Goal: Use online tool/utility: Utilize a website feature to perform a specific function

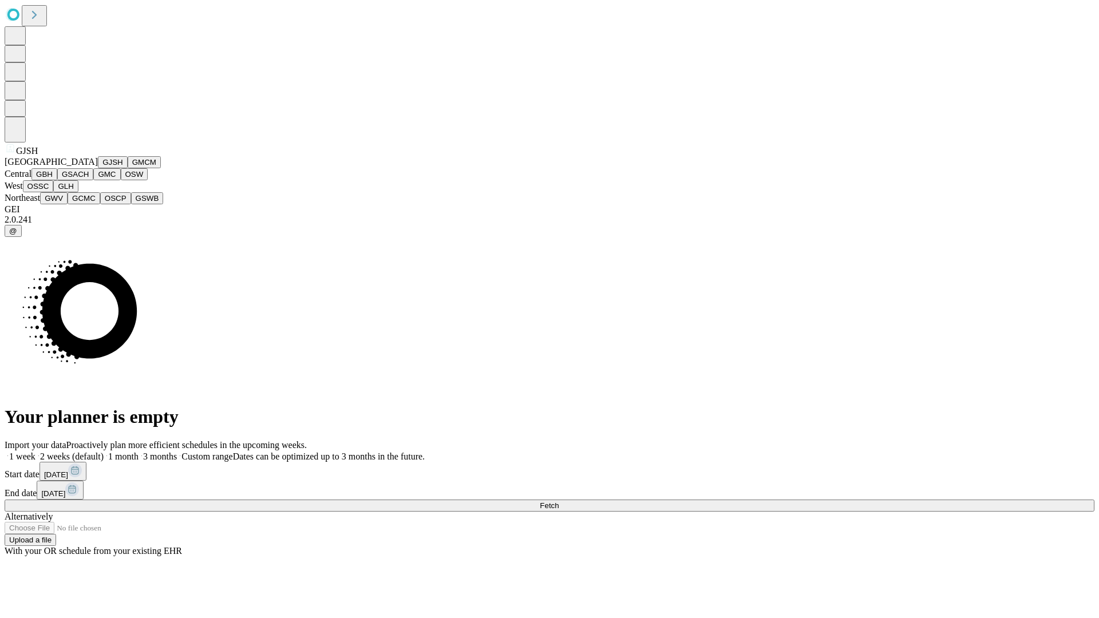
click at [98, 168] on button "GJSH" at bounding box center [113, 162] width 30 height 12
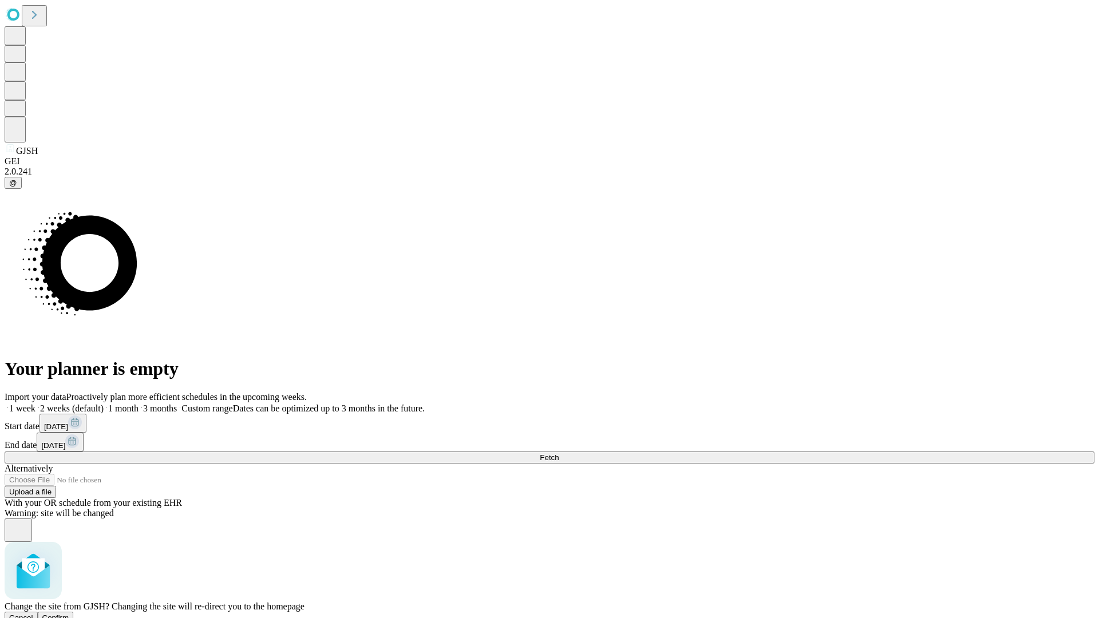
click at [69, 613] on span "Confirm" at bounding box center [55, 617] width 27 height 9
click at [104, 403] on label "2 weeks (default)" at bounding box center [69, 408] width 68 height 10
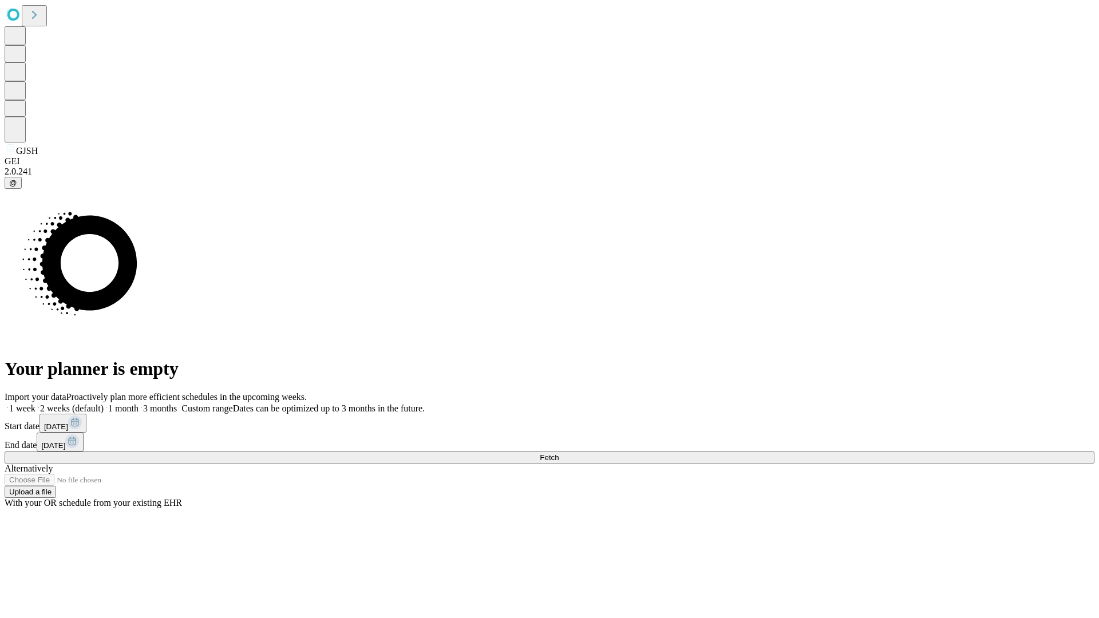
click at [558, 453] on span "Fetch" at bounding box center [549, 457] width 19 height 9
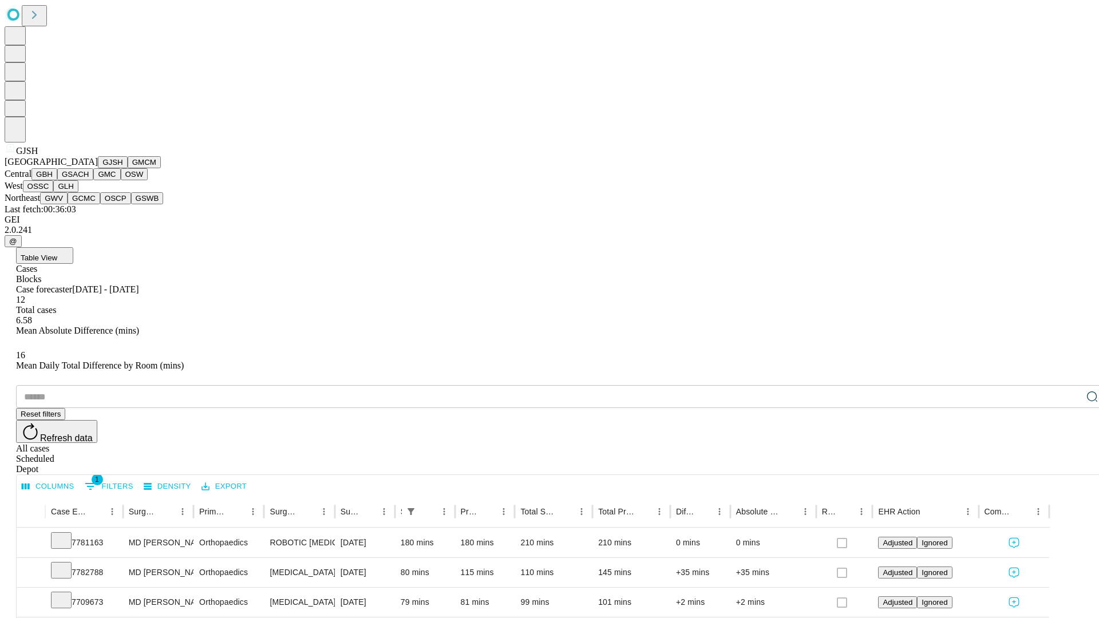
click at [128, 168] on button "GMCM" at bounding box center [144, 162] width 33 height 12
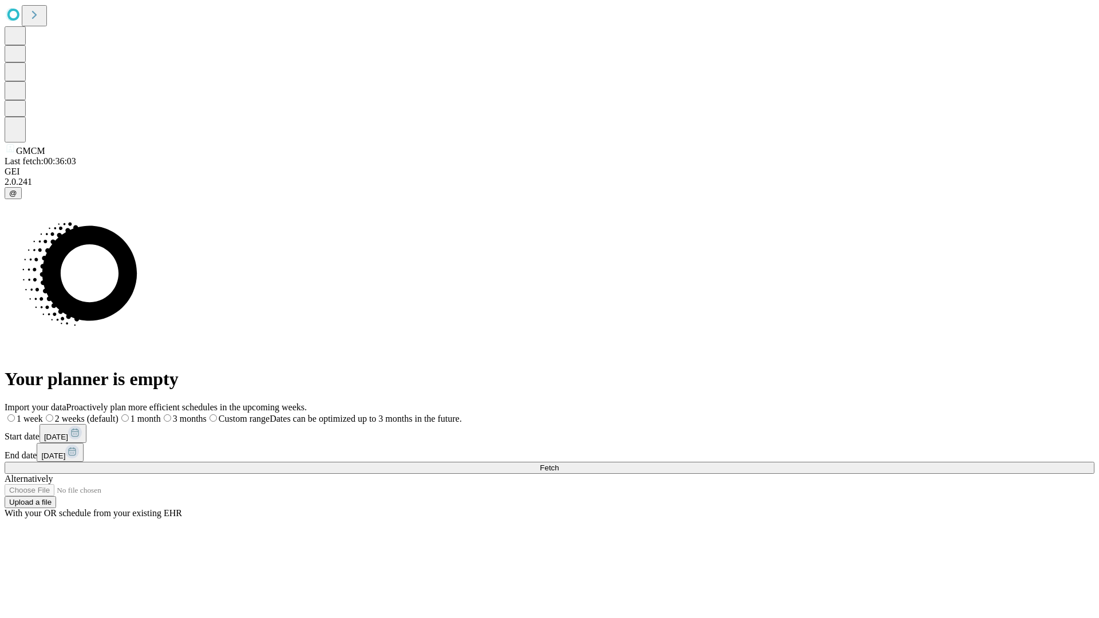
click at [118, 414] on label "2 weeks (default)" at bounding box center [81, 419] width 76 height 10
click at [558, 463] on span "Fetch" at bounding box center [549, 467] width 19 height 9
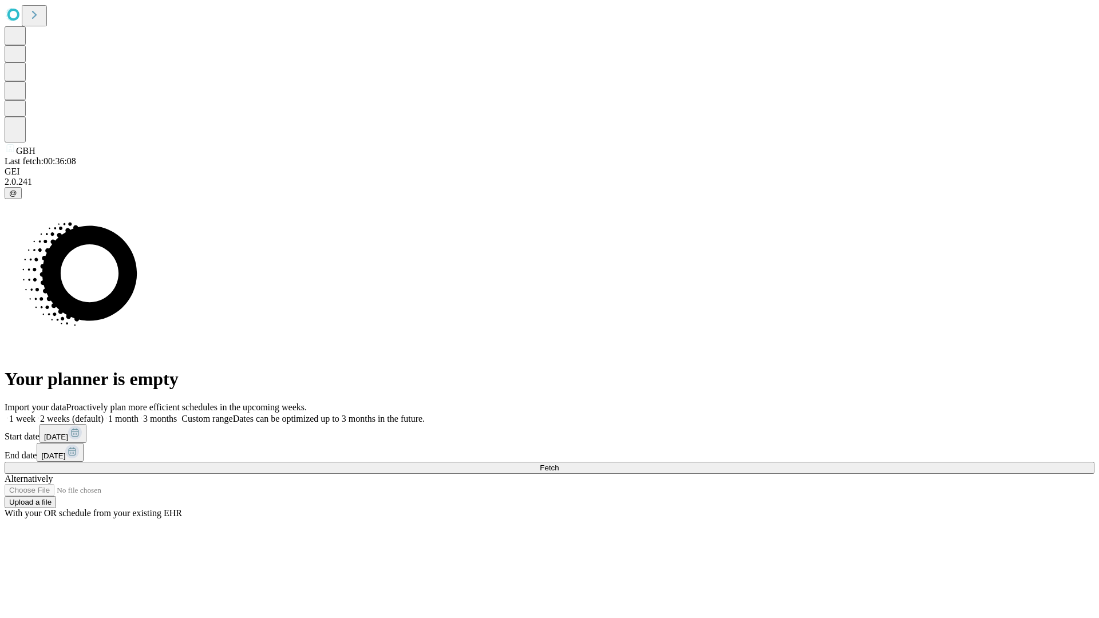
click at [558, 463] on span "Fetch" at bounding box center [549, 467] width 19 height 9
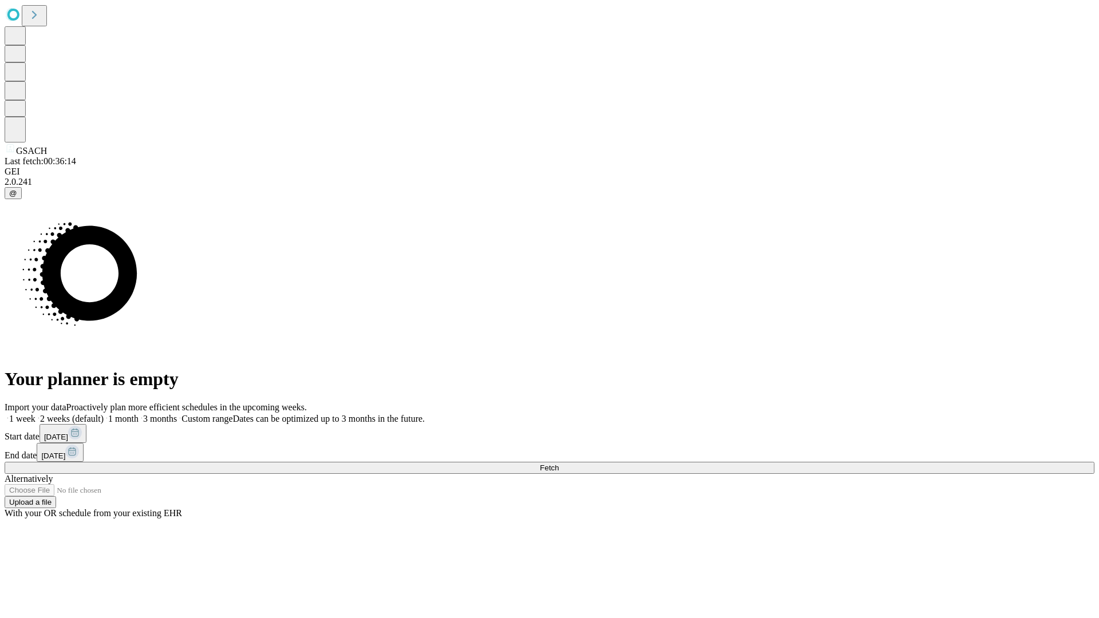
click at [104, 414] on label "2 weeks (default)" at bounding box center [69, 419] width 68 height 10
click at [558, 463] on span "Fetch" at bounding box center [549, 467] width 19 height 9
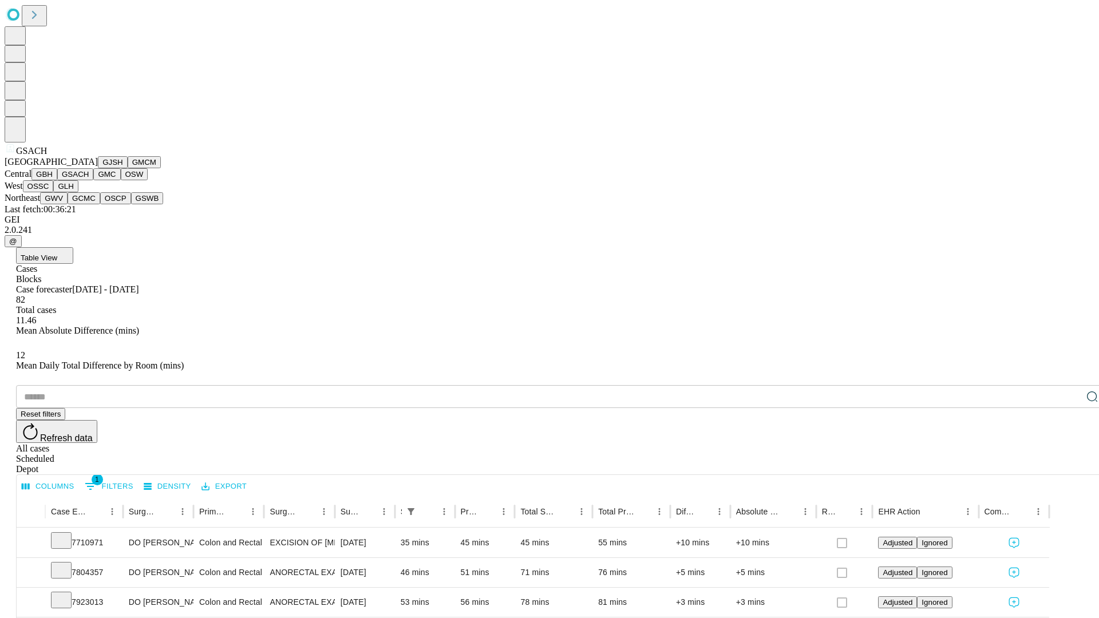
click at [93, 180] on button "GMC" at bounding box center [106, 174] width 27 height 12
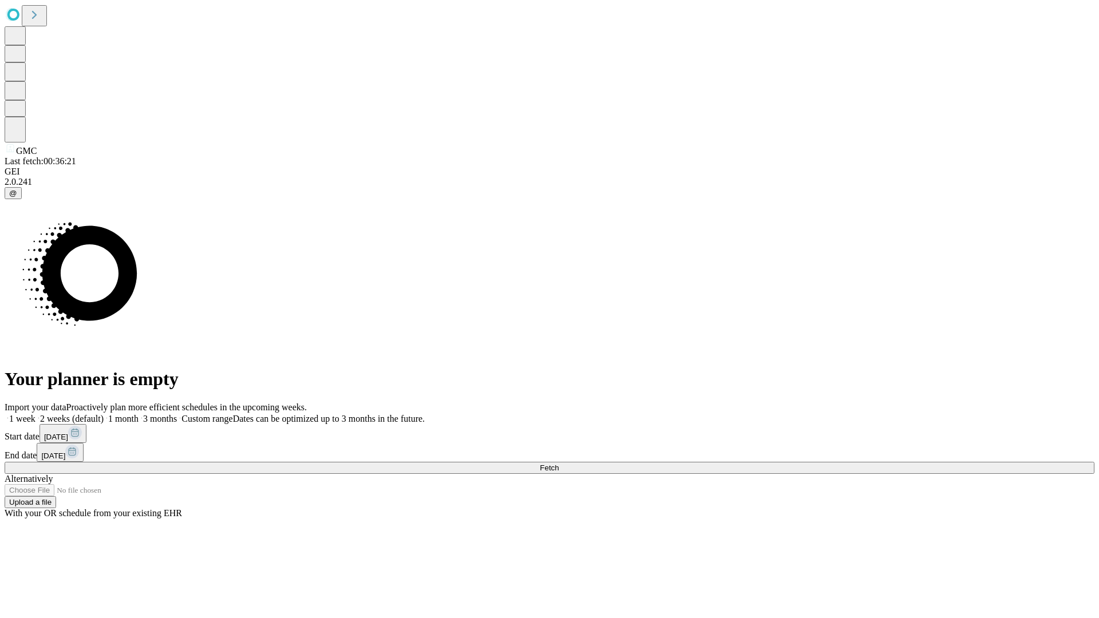
click at [104, 414] on label "2 weeks (default)" at bounding box center [69, 419] width 68 height 10
click at [558, 463] on span "Fetch" at bounding box center [549, 467] width 19 height 9
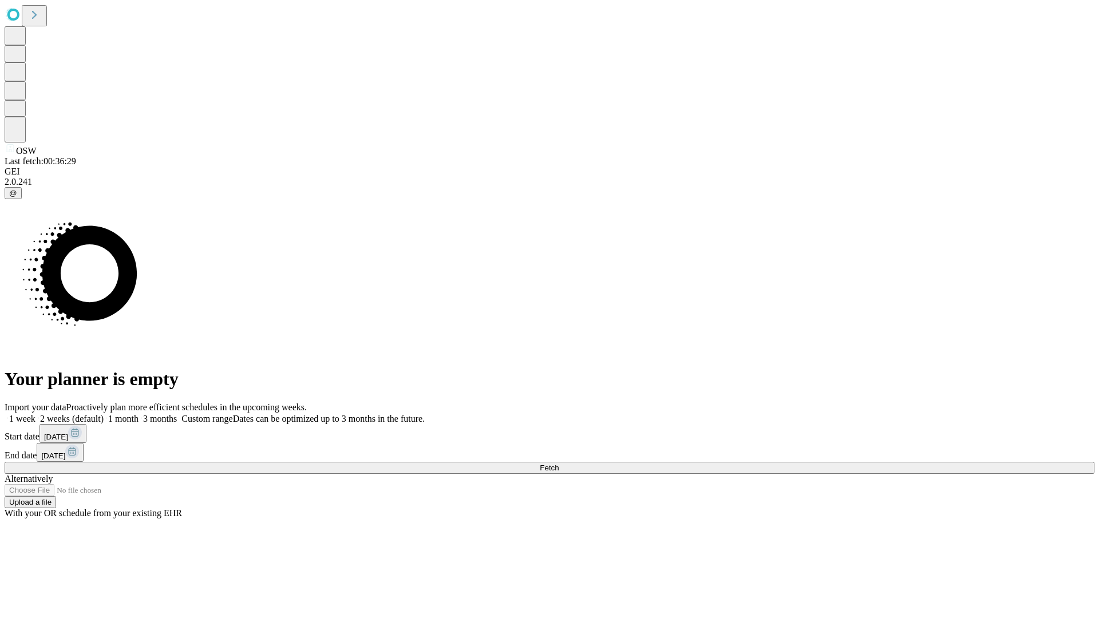
click at [104, 414] on label "2 weeks (default)" at bounding box center [69, 419] width 68 height 10
click at [558, 463] on span "Fetch" at bounding box center [549, 467] width 19 height 9
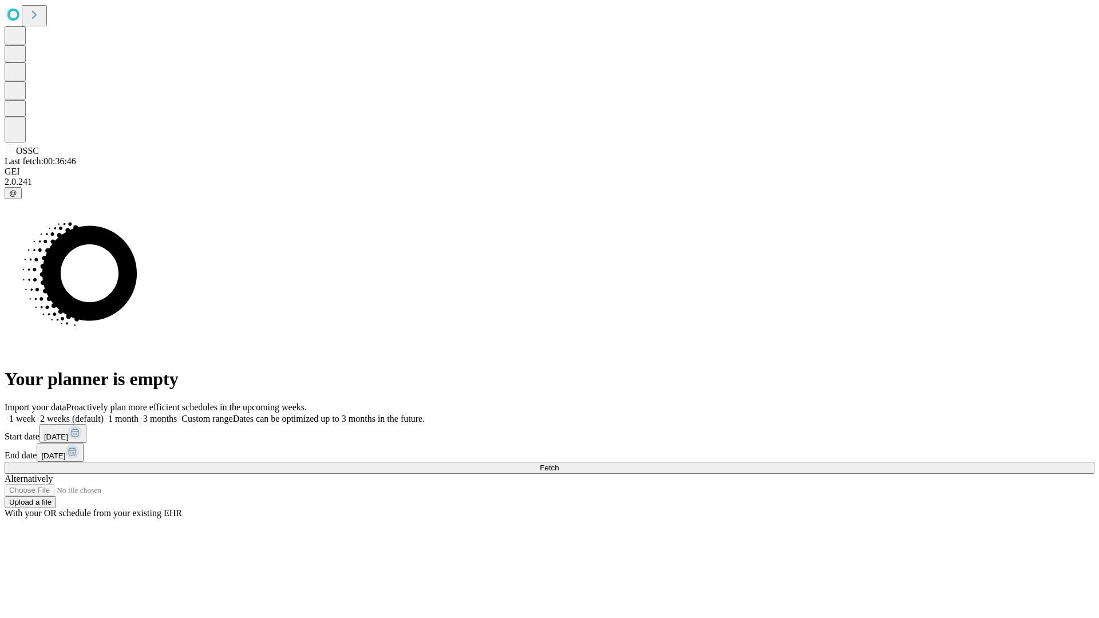
click at [104, 414] on label "2 weeks (default)" at bounding box center [69, 419] width 68 height 10
click at [558, 463] on span "Fetch" at bounding box center [549, 467] width 19 height 9
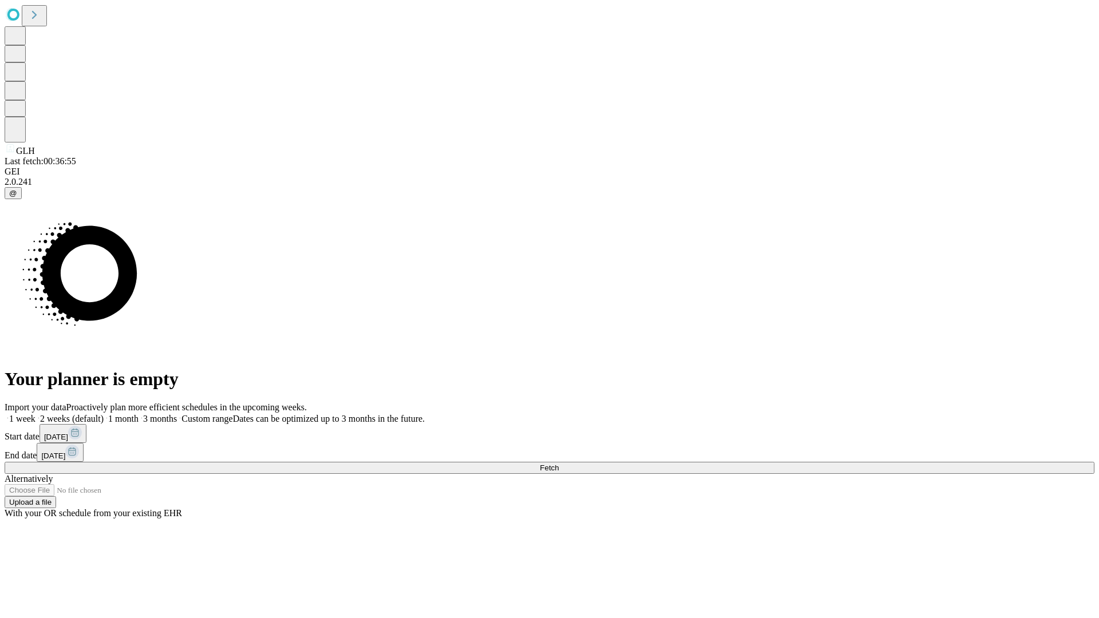
click at [558, 463] on span "Fetch" at bounding box center [549, 467] width 19 height 9
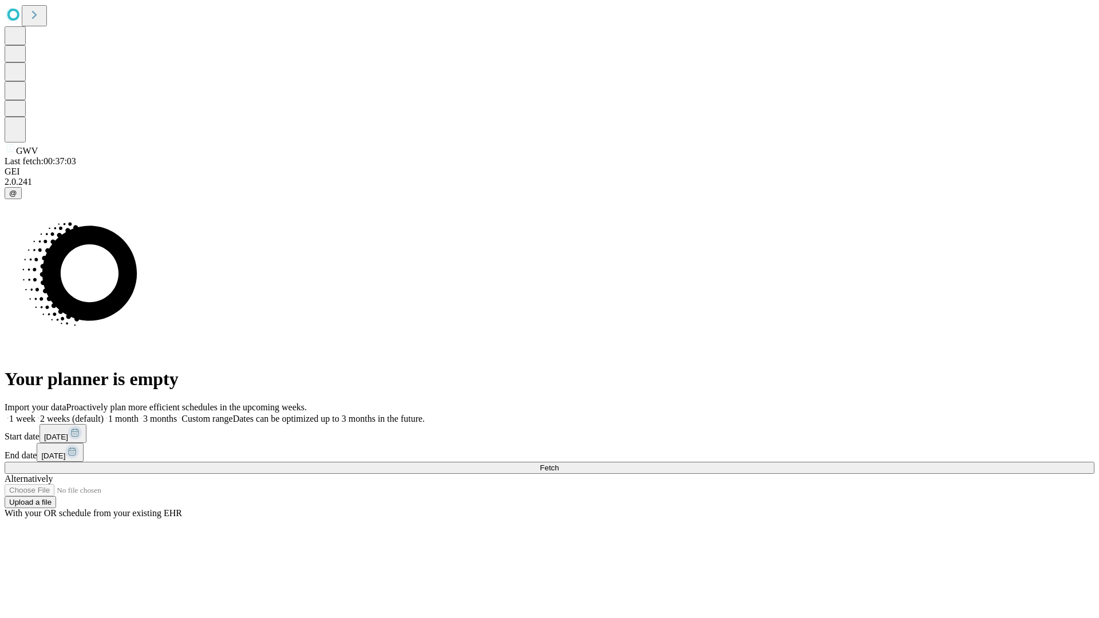
click at [104, 414] on label "2 weeks (default)" at bounding box center [69, 419] width 68 height 10
click at [558, 463] on span "Fetch" at bounding box center [549, 467] width 19 height 9
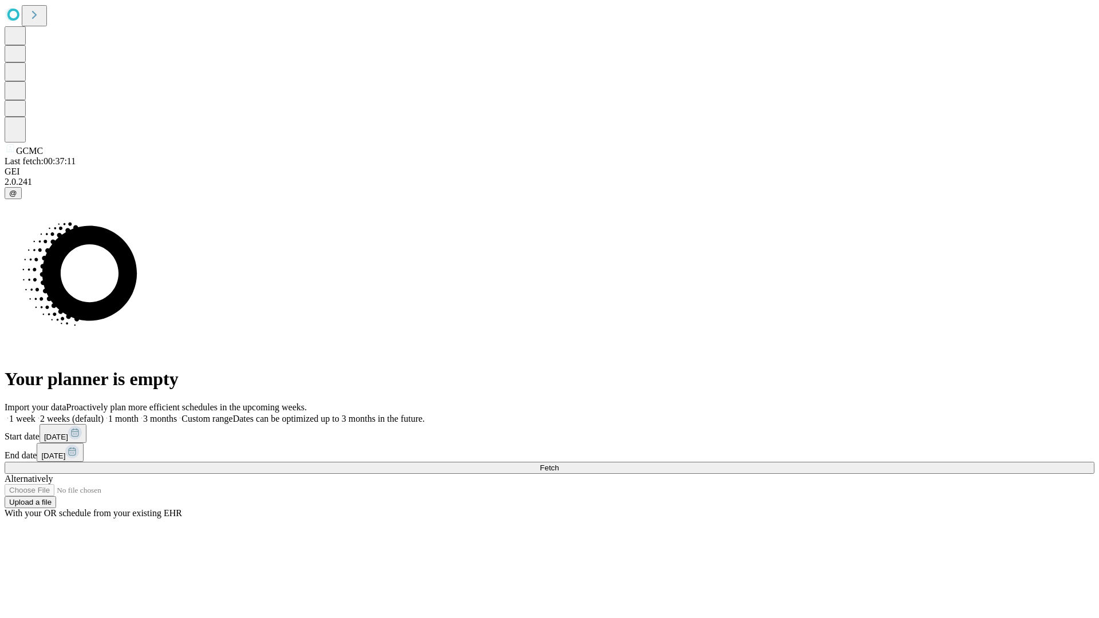
click at [104, 414] on label "2 weeks (default)" at bounding box center [69, 419] width 68 height 10
click at [558, 463] on span "Fetch" at bounding box center [549, 467] width 19 height 9
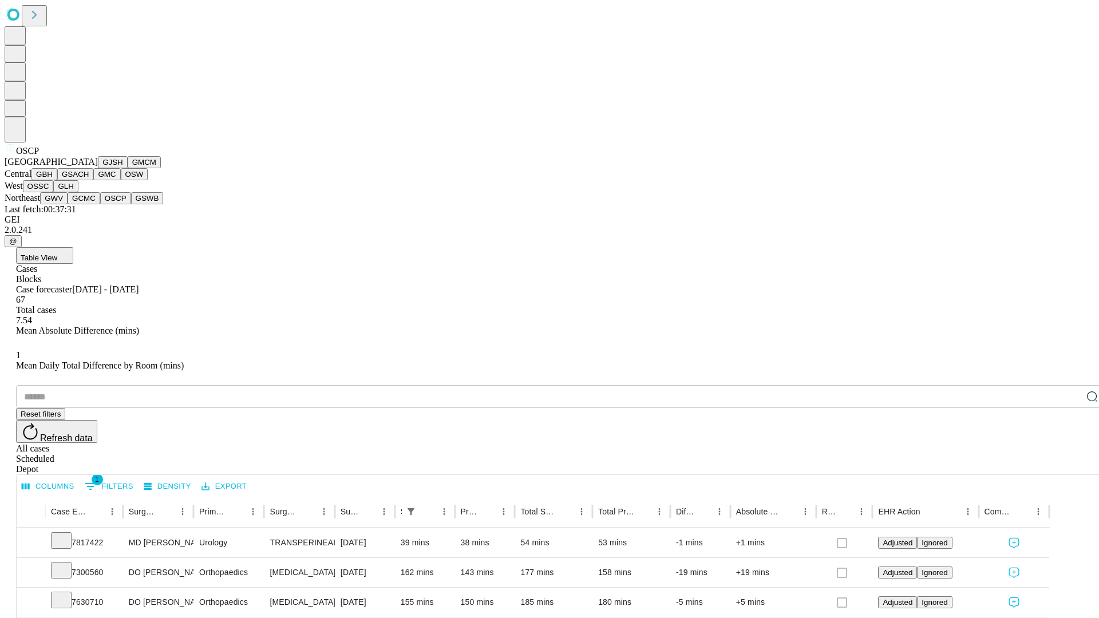
click at [131, 204] on button "GSWB" at bounding box center [147, 198] width 33 height 12
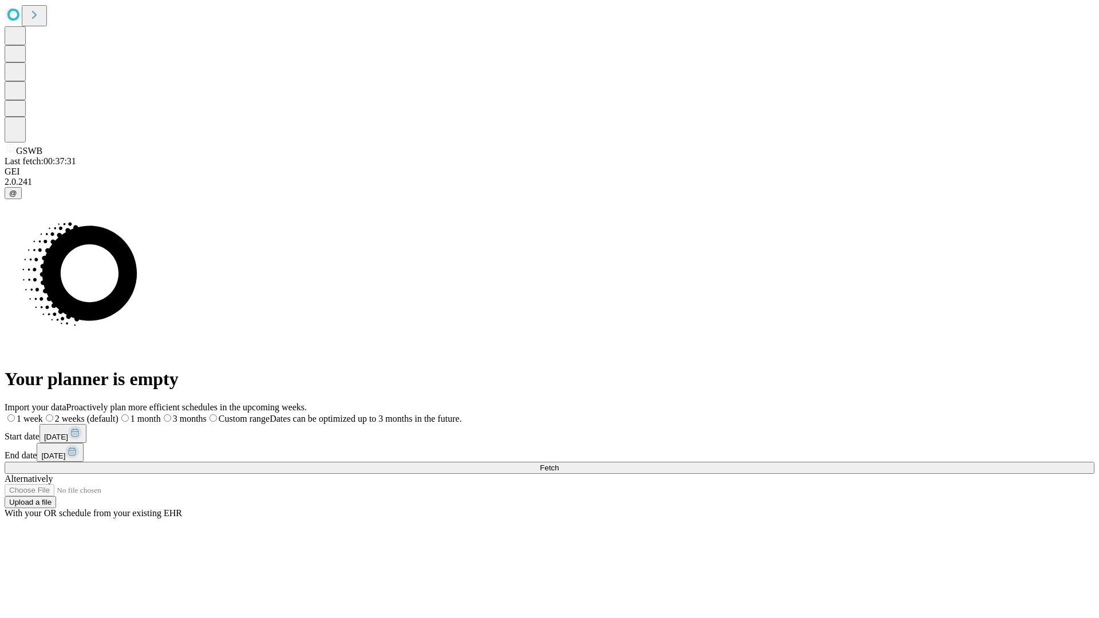
click at [118, 414] on label "2 weeks (default)" at bounding box center [81, 419] width 76 height 10
click at [558, 463] on span "Fetch" at bounding box center [549, 467] width 19 height 9
